Goal: Task Accomplishment & Management: Manage account settings

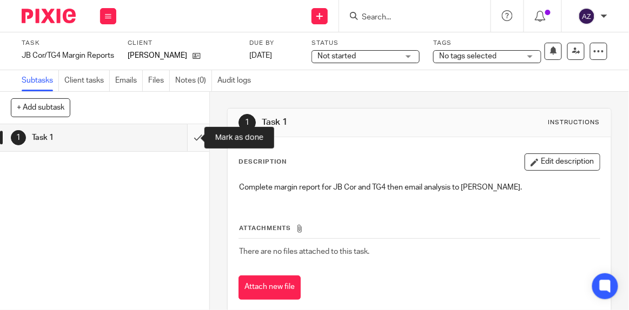
click at [198, 141] on input "submit" at bounding box center [104, 137] width 209 height 27
